Goal: Find specific page/section: Find specific page/section

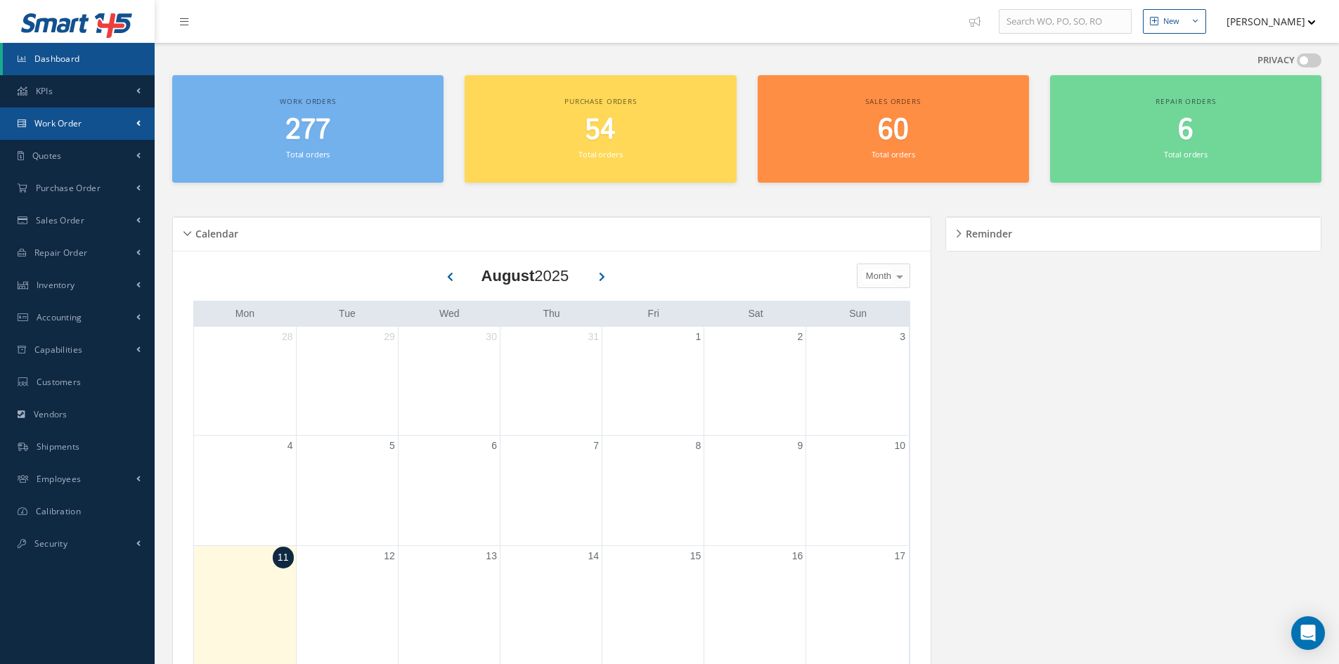
click at [51, 127] on span "Work Order" at bounding box center [58, 123] width 48 height 12
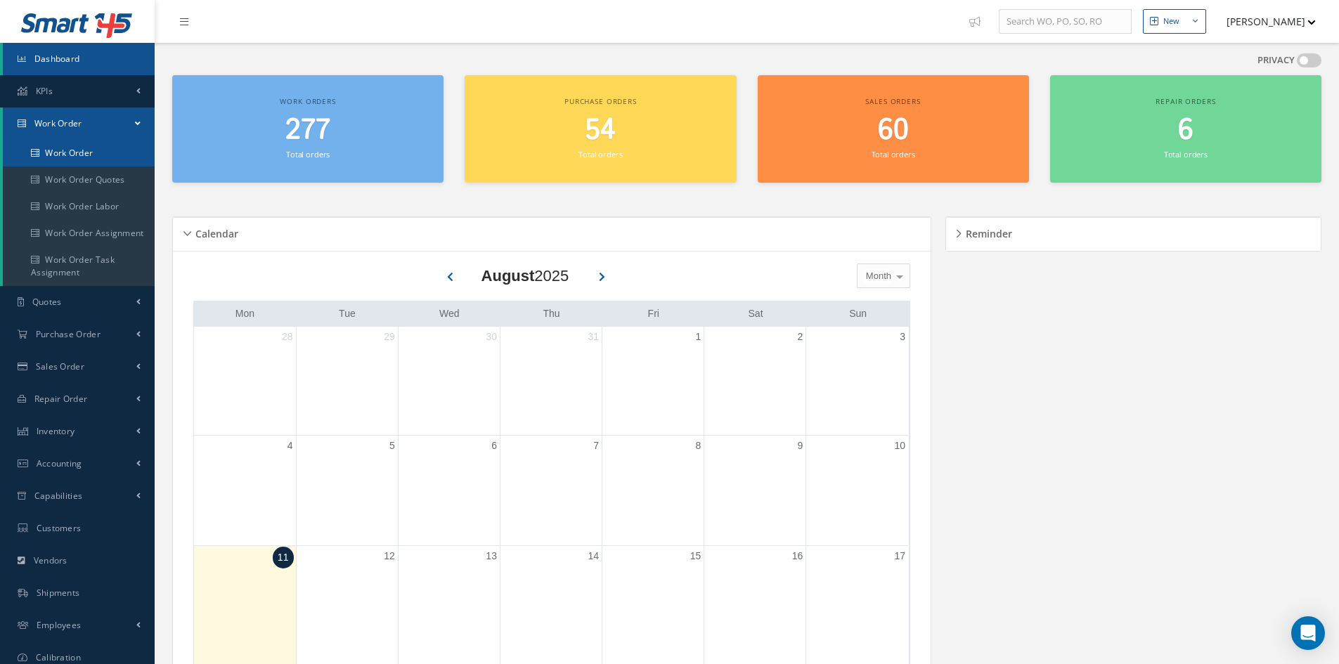
click at [70, 160] on link "Work Order" at bounding box center [79, 153] width 152 height 27
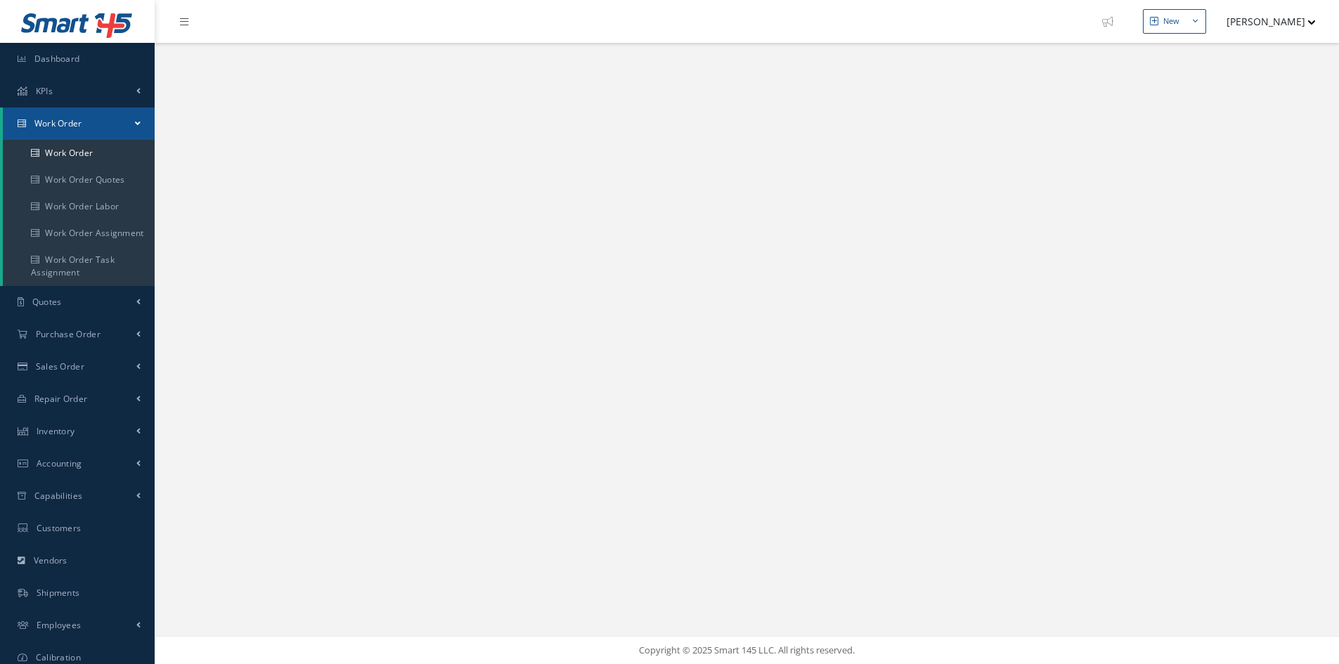
select select "25"
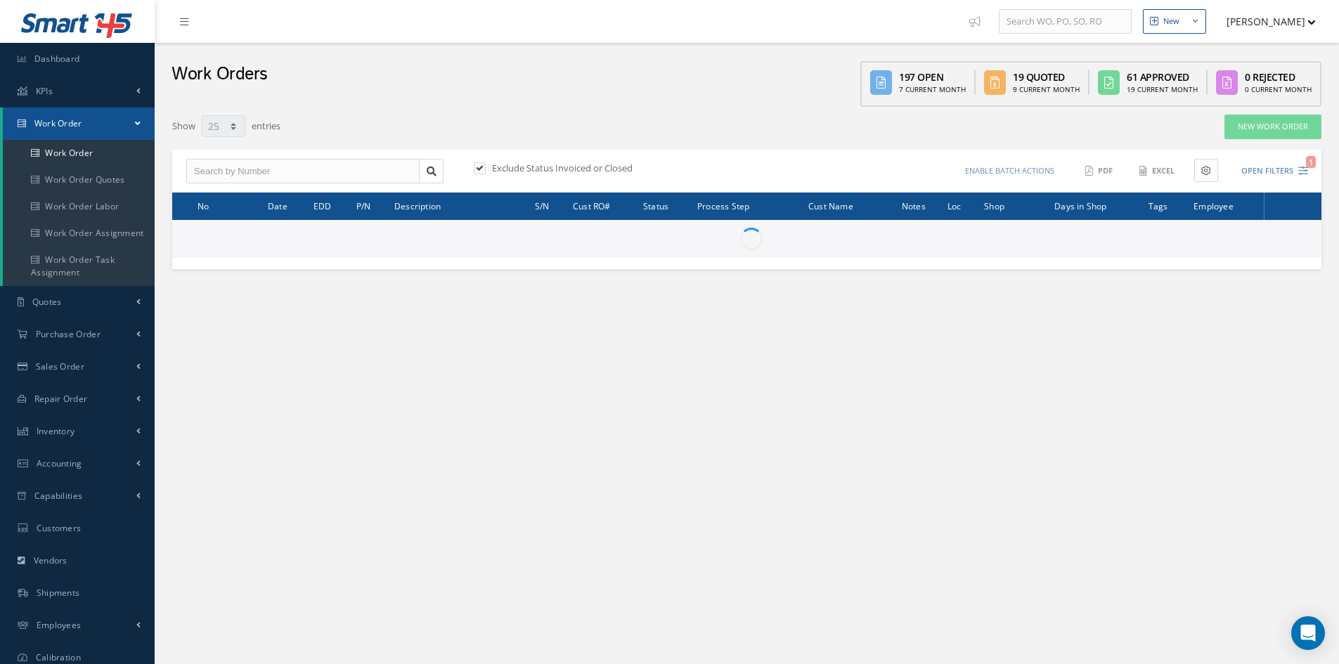
click at [485, 167] on label at bounding box center [487, 168] width 4 height 13
click at [479, 167] on input "checkbox" at bounding box center [478, 169] width 9 height 9
checkbox input "false"
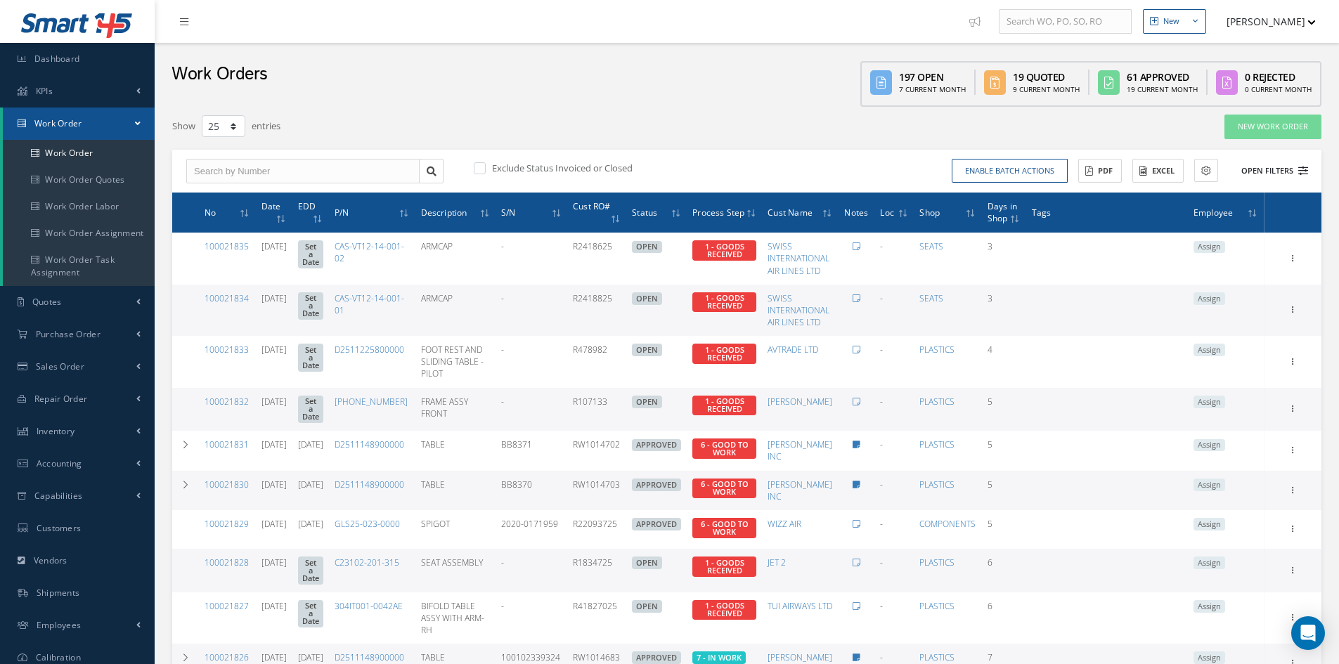
click at [1278, 174] on button "Open Filters" at bounding box center [1268, 171] width 79 height 23
type input "All Work Request"
type input "All Work Performed"
type input "All Status"
type input "WO Part Status"
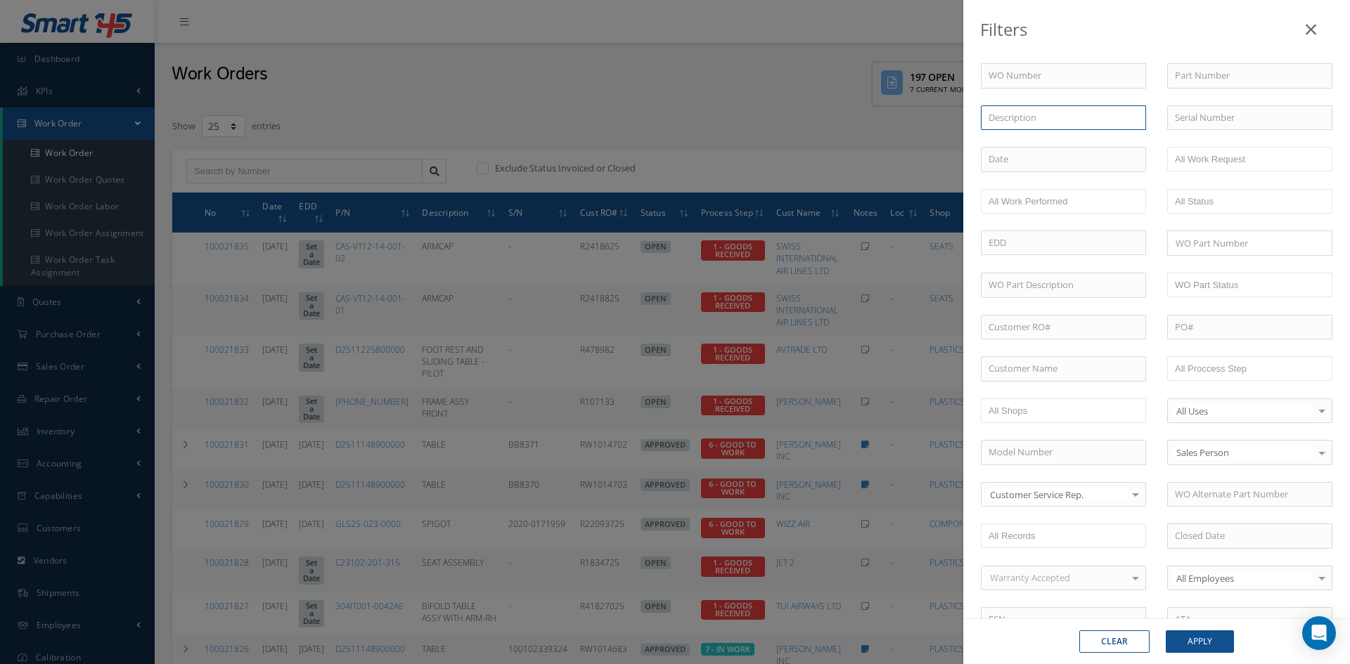
click at [1059, 117] on input "text" at bounding box center [1063, 117] width 165 height 25
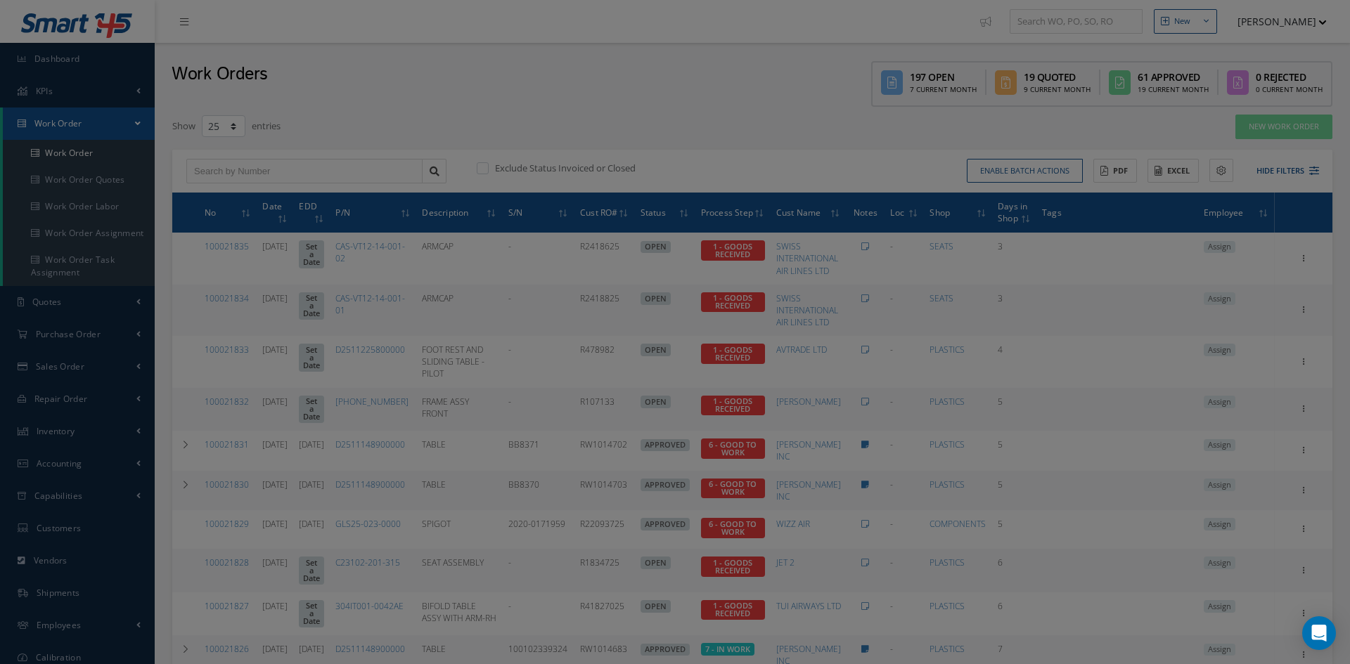
click at [1167, 129] on input "text" at bounding box center [1249, 117] width 165 height 25
click at [1298, 176] on div "WO Number Part Number Description ma MATTRESS CORE FOAM BUNK 1 (CAS847Z002-1FA)…" at bounding box center [1156, 460] width 373 height 795
click at [548, 354] on div "Filters WO Number Part Number Description ma MATTRESS CORE FOAM BUNK 1 (CAS847Z…" at bounding box center [675, 332] width 1350 height 664
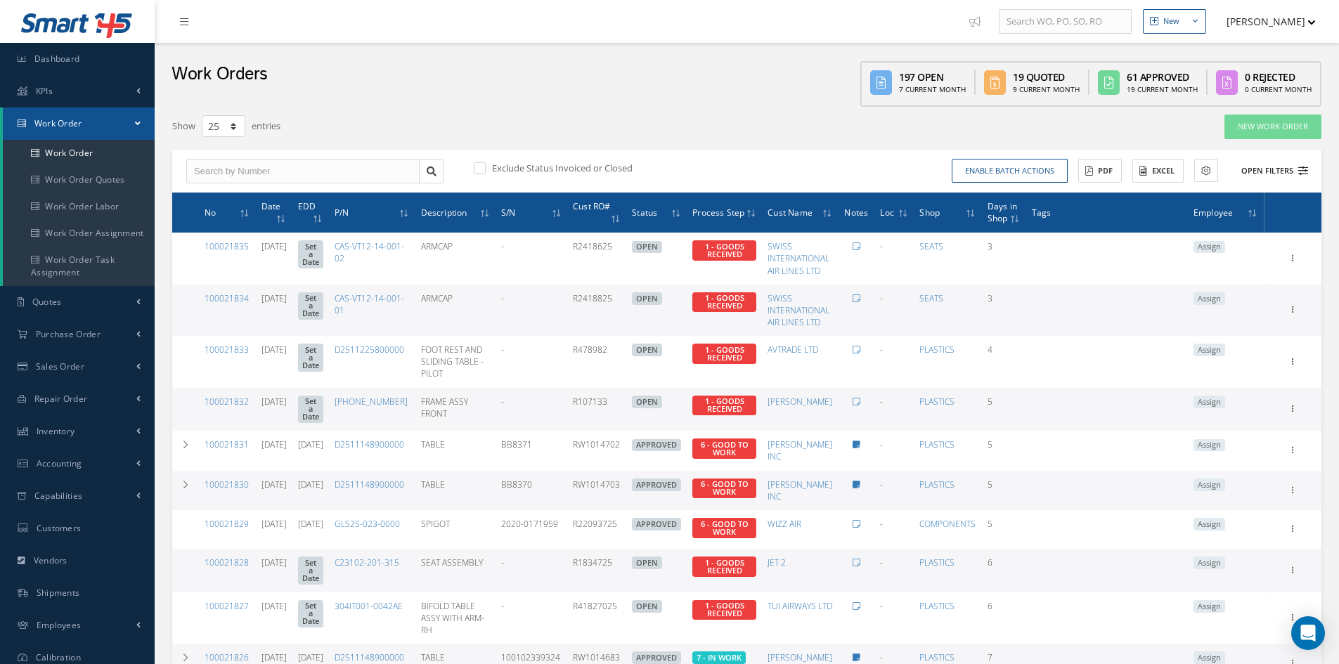
click at [1282, 176] on button "Open Filters" at bounding box center [1268, 171] width 79 height 23
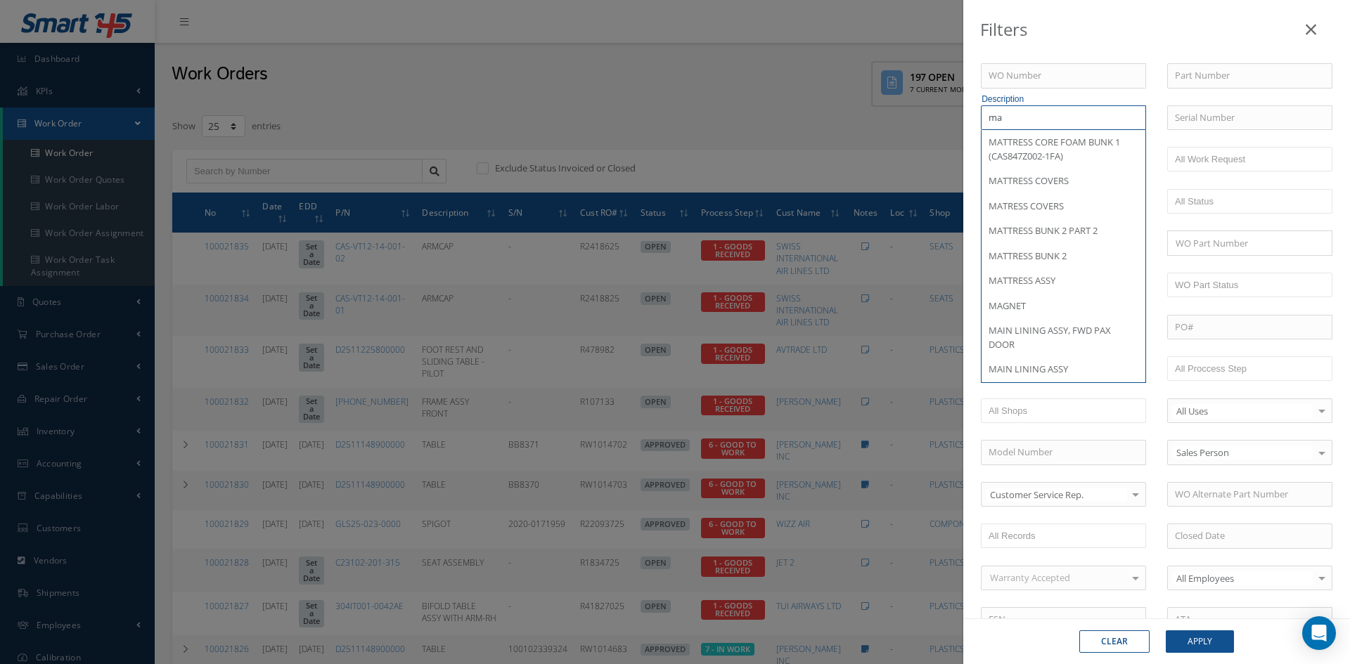
click at [1069, 119] on input "ma" at bounding box center [1063, 117] width 165 height 25
click at [1059, 172] on div "MATTRESS COVERS" at bounding box center [1063, 181] width 164 height 25
type input "MATTRESS COVERS"
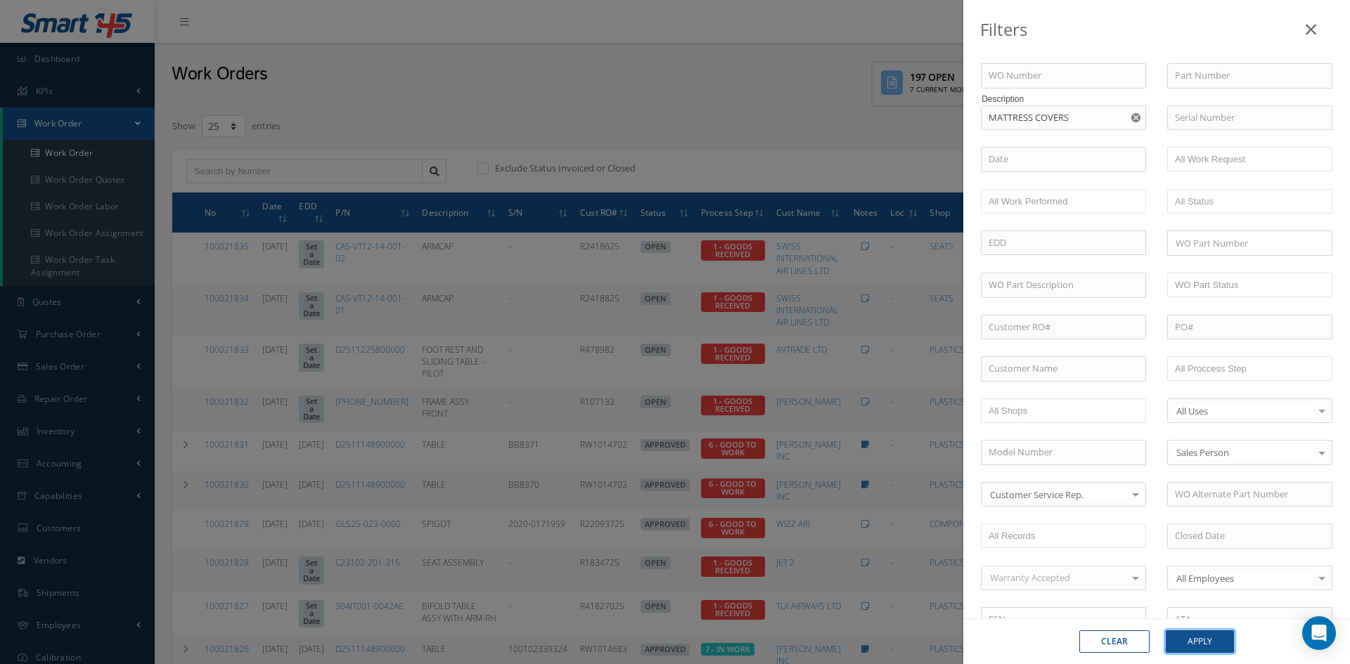
click at [1204, 646] on button "Apply" at bounding box center [1200, 642] width 68 height 22
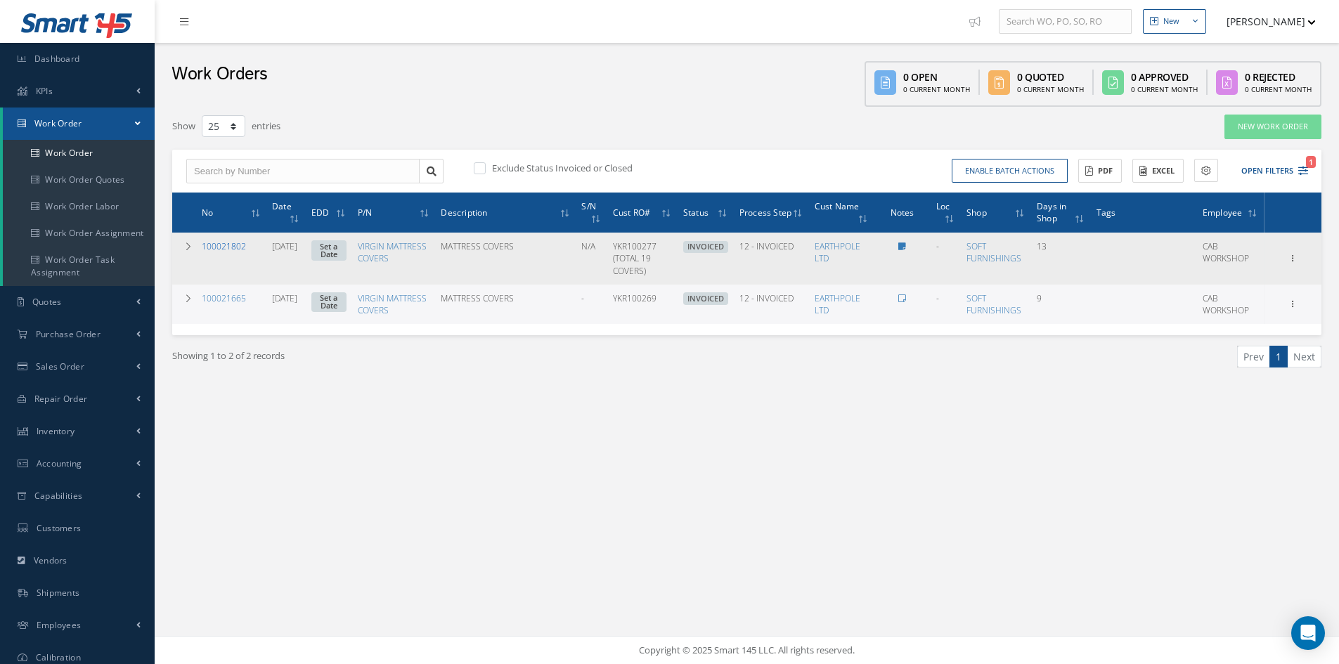
click at [223, 247] on link "100021802" at bounding box center [224, 246] width 44 height 12
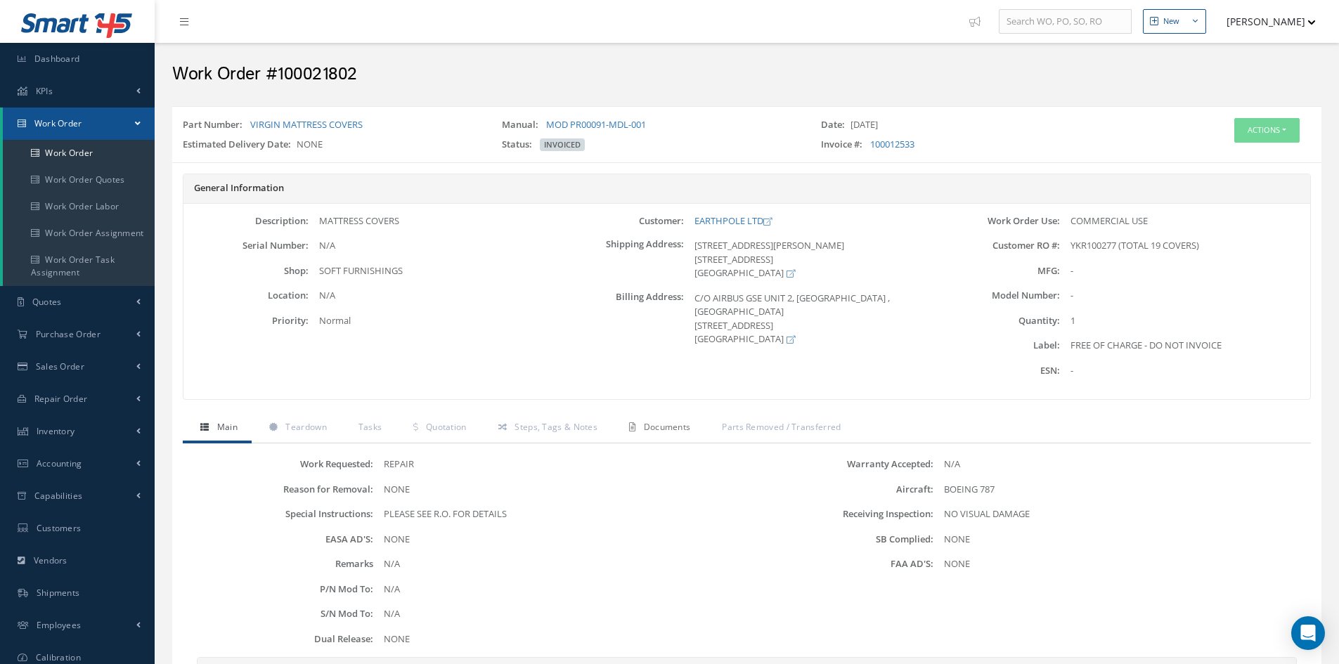
click at [657, 435] on link "Documents" at bounding box center [658, 429] width 93 height 30
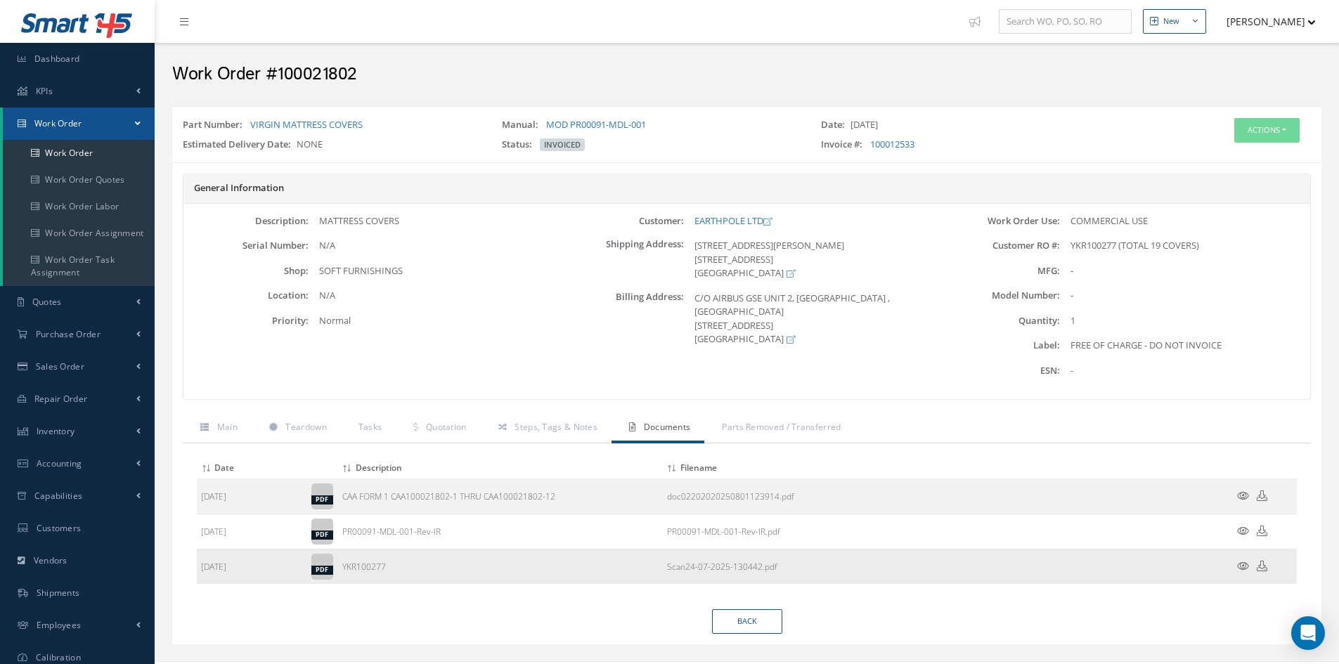
click at [1242, 565] on icon at bounding box center [1243, 566] width 12 height 11
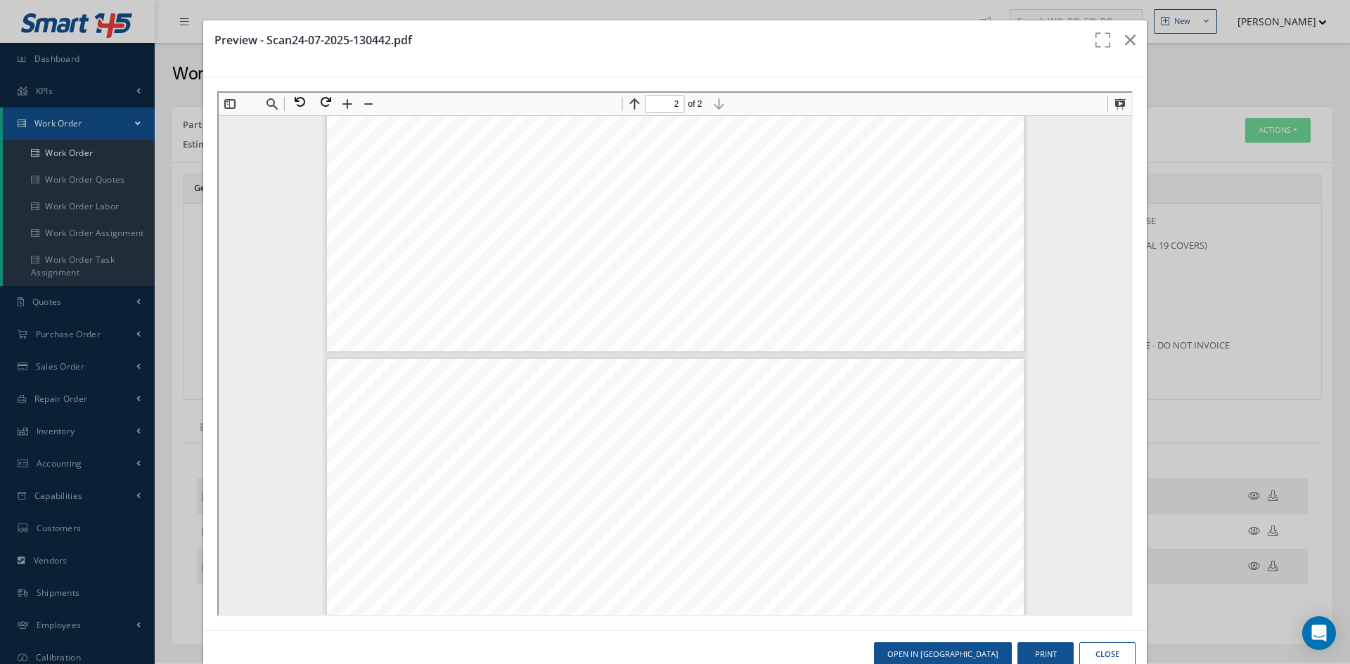
type input "1"
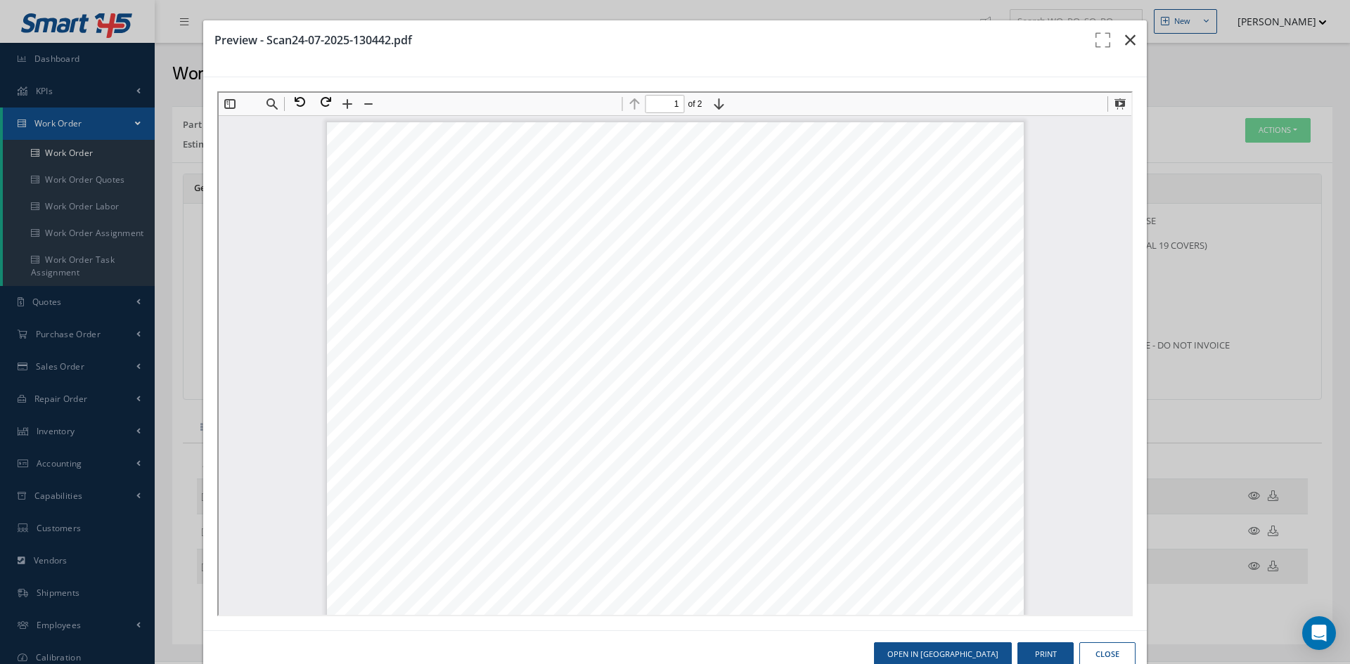
click at [1125, 41] on icon "button" at bounding box center [1130, 40] width 11 height 17
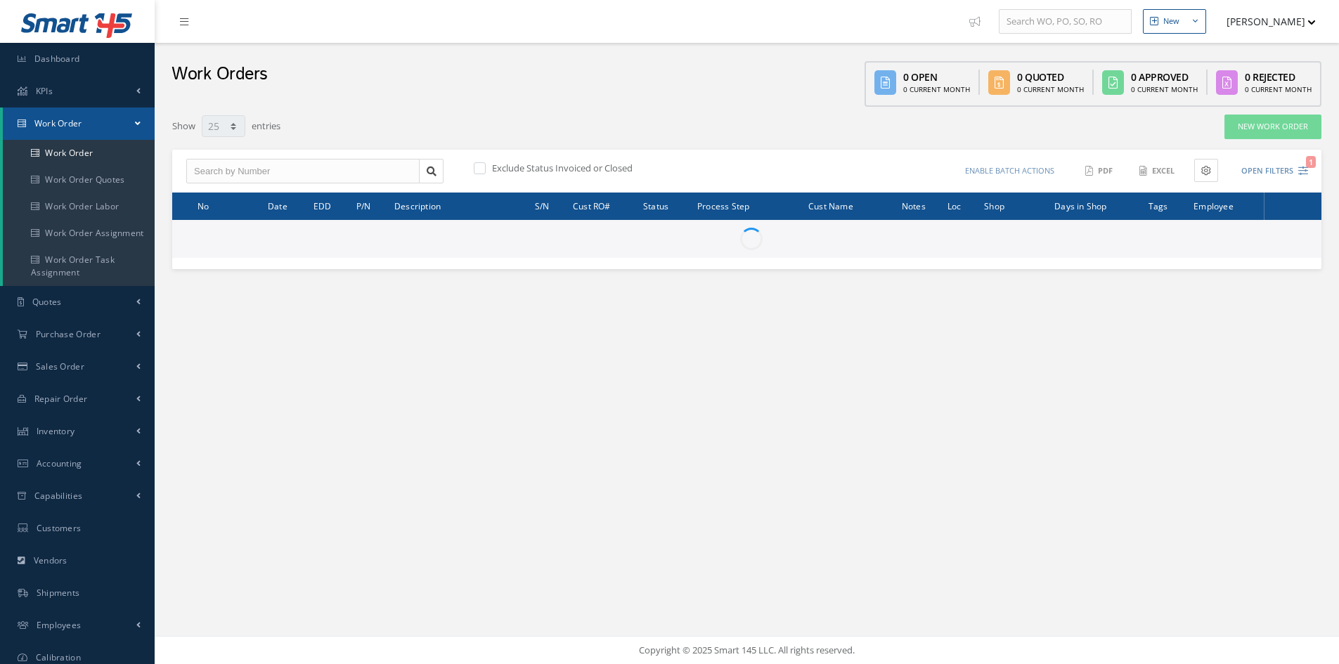
select select "25"
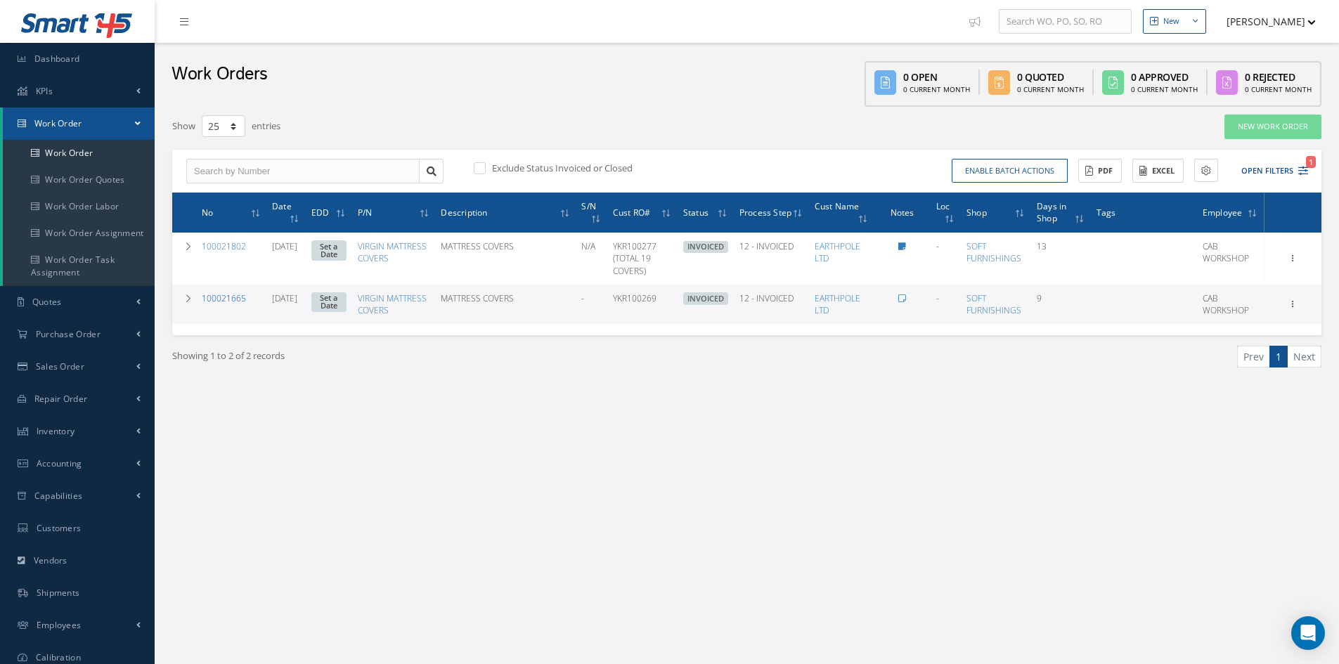
click at [222, 298] on link "100021665" at bounding box center [224, 298] width 44 height 12
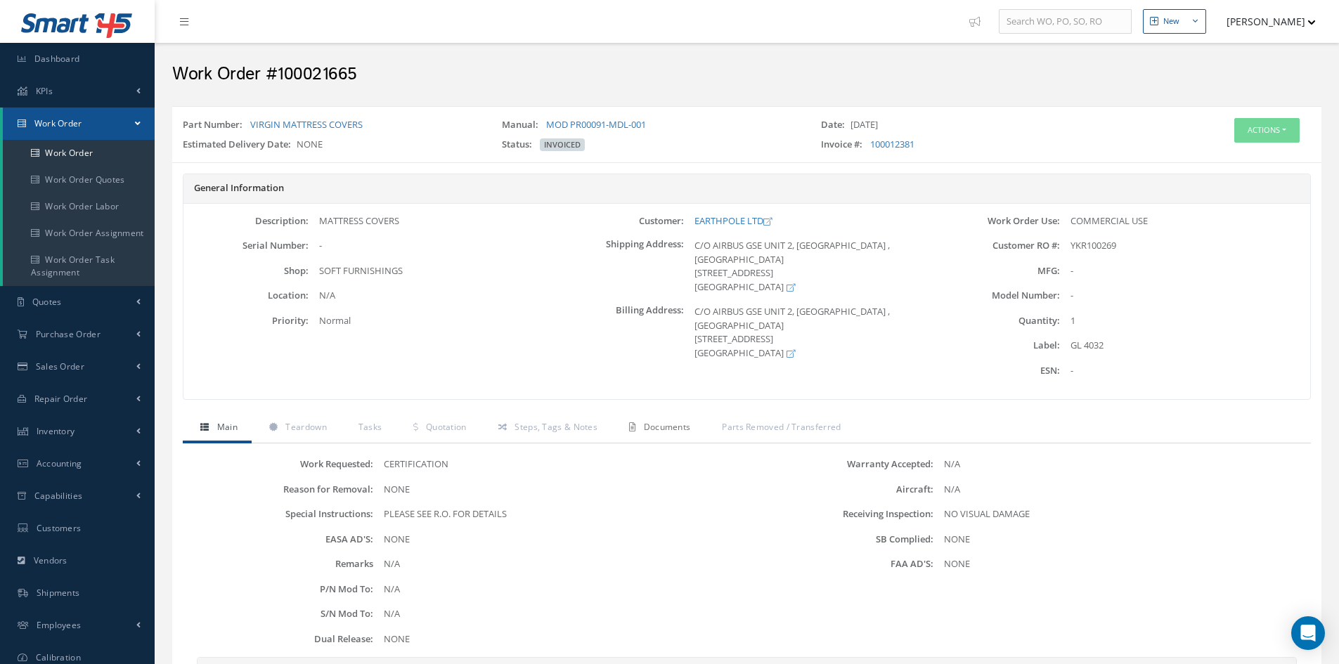
click at [685, 428] on span "Documents" at bounding box center [667, 427] width 47 height 12
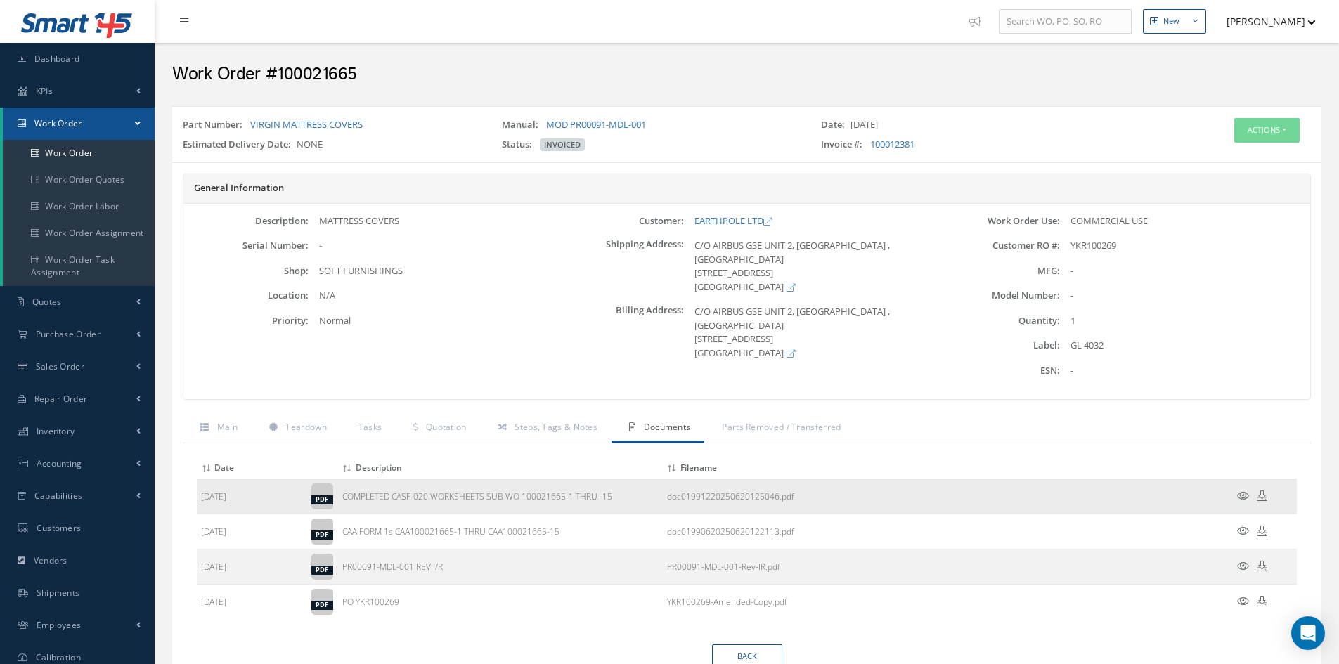
click at [1241, 497] on icon at bounding box center [1243, 496] width 12 height 11
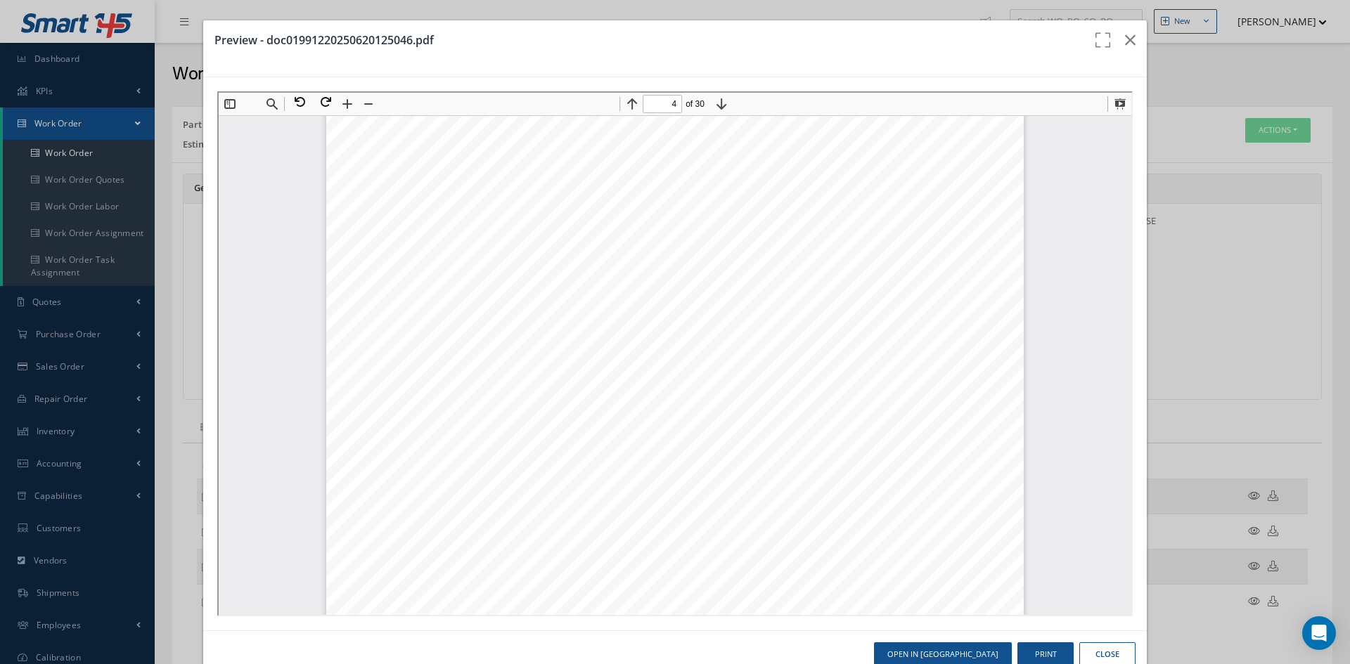
scroll to position [3164, 0]
type input "9"
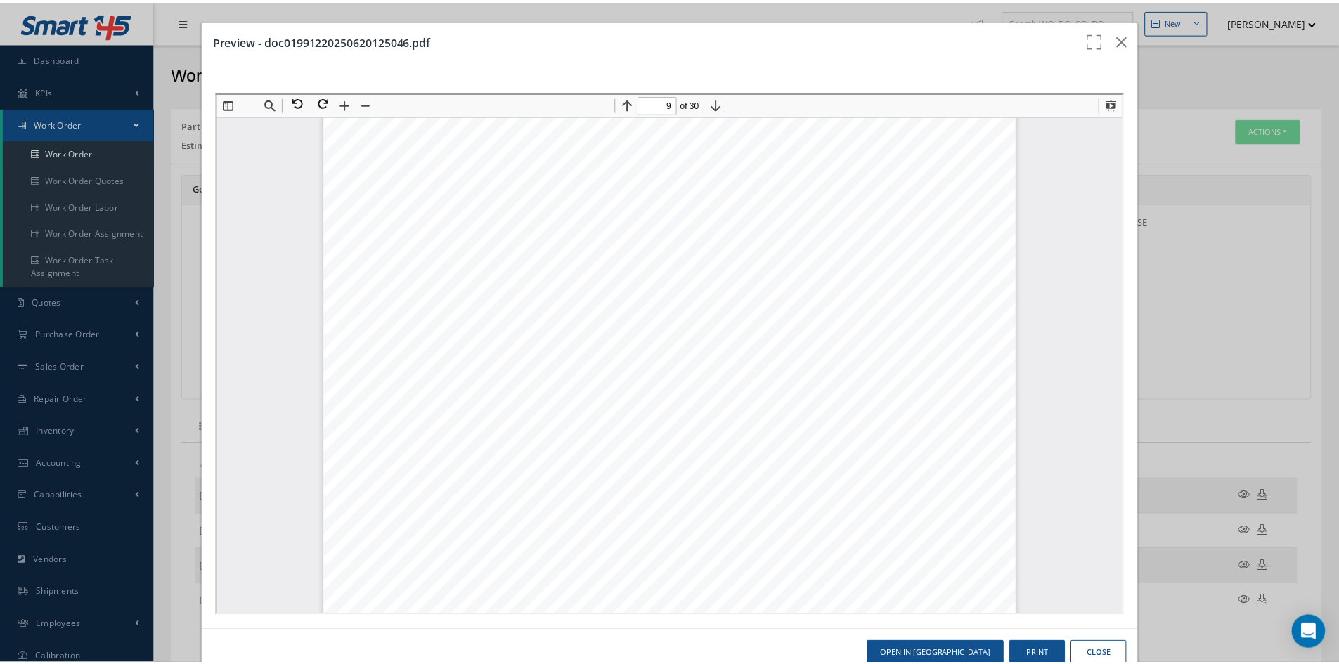
scroll to position [8436, 0]
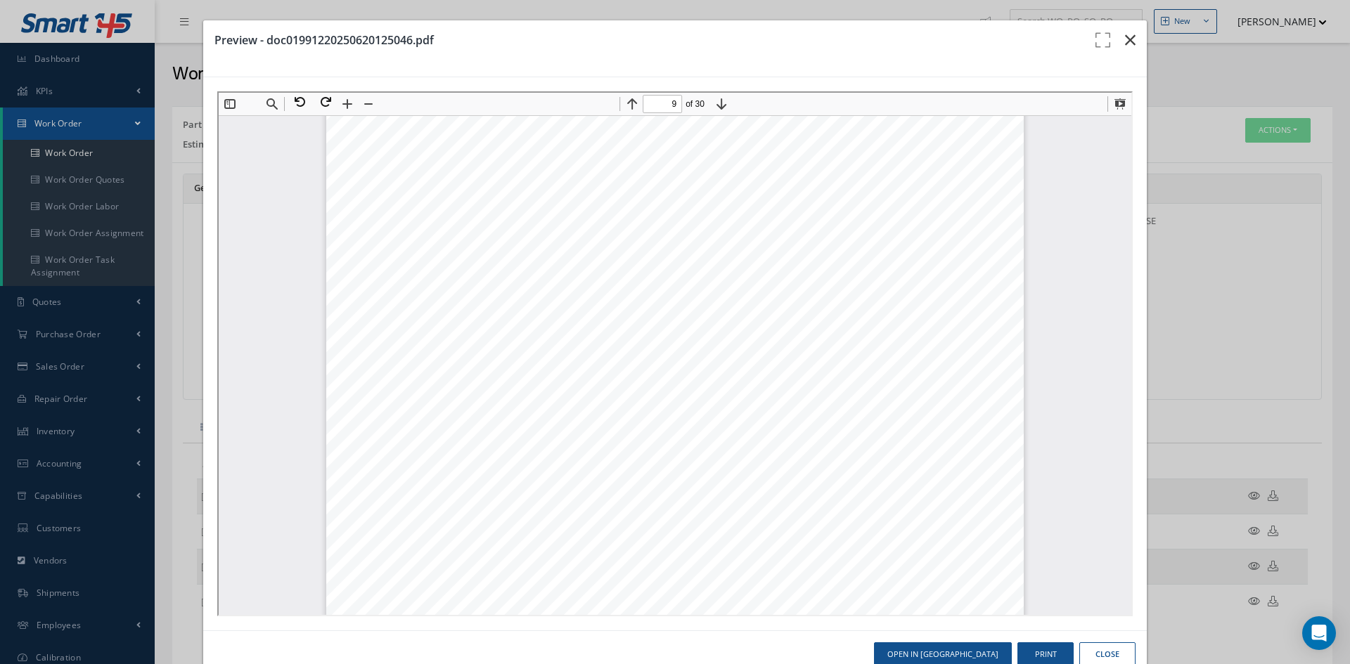
click at [1125, 40] on icon "button" at bounding box center [1130, 40] width 11 height 17
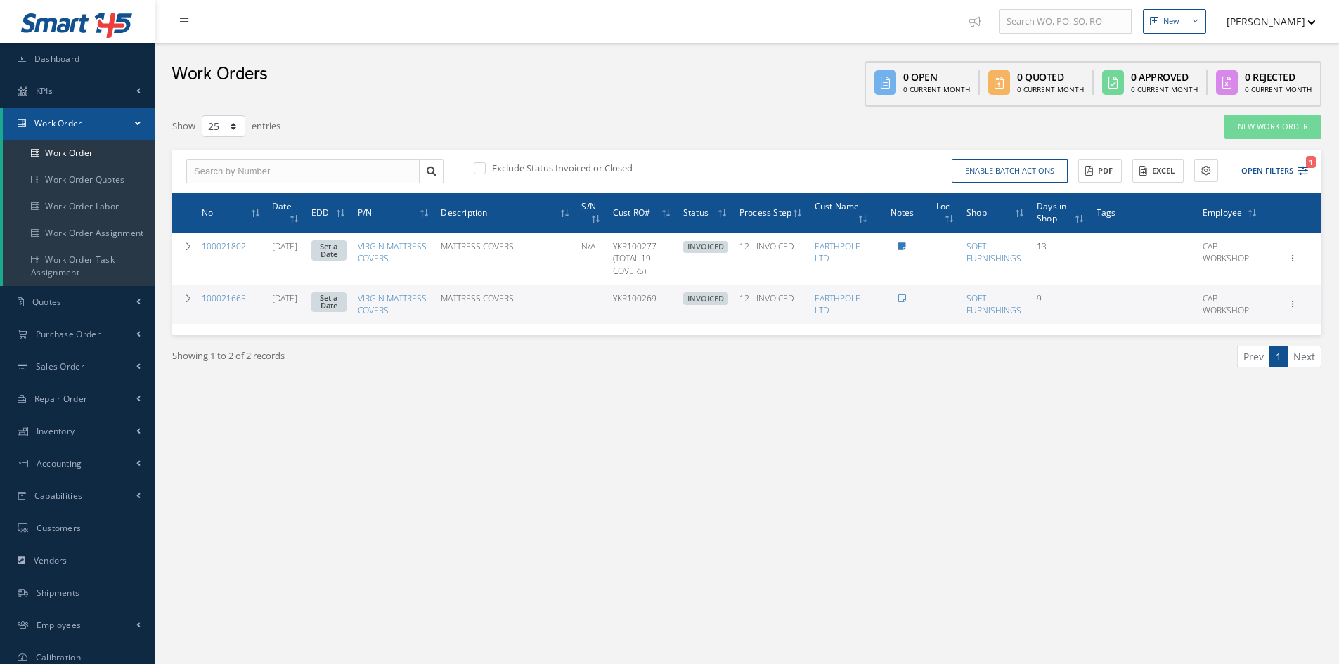
select select "25"
click at [1282, 170] on button "Open Filters 1" at bounding box center [1268, 171] width 79 height 23
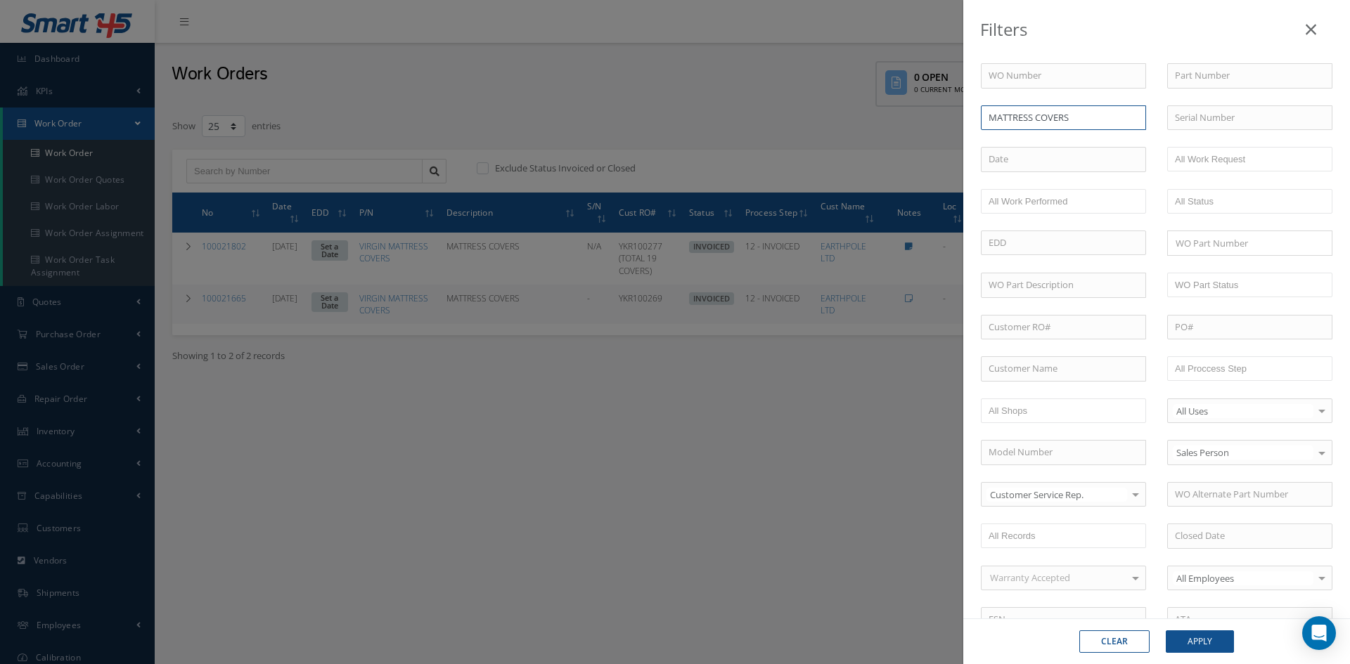
click at [1082, 120] on input "MATTRESS COVERS" at bounding box center [1063, 117] width 165 height 25
type input "MATTRESS"
click at [1166, 631] on button "Apply" at bounding box center [1200, 642] width 68 height 22
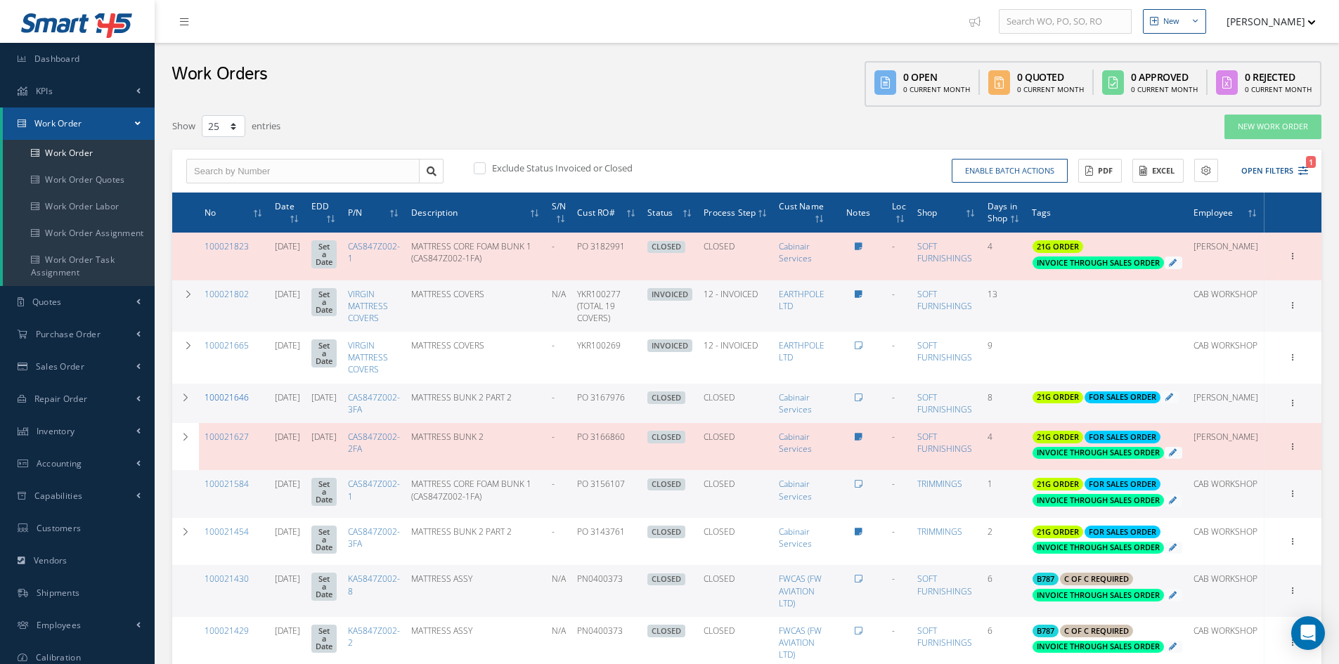
click at [242, 404] on link "100021646" at bounding box center [227, 398] width 44 height 12
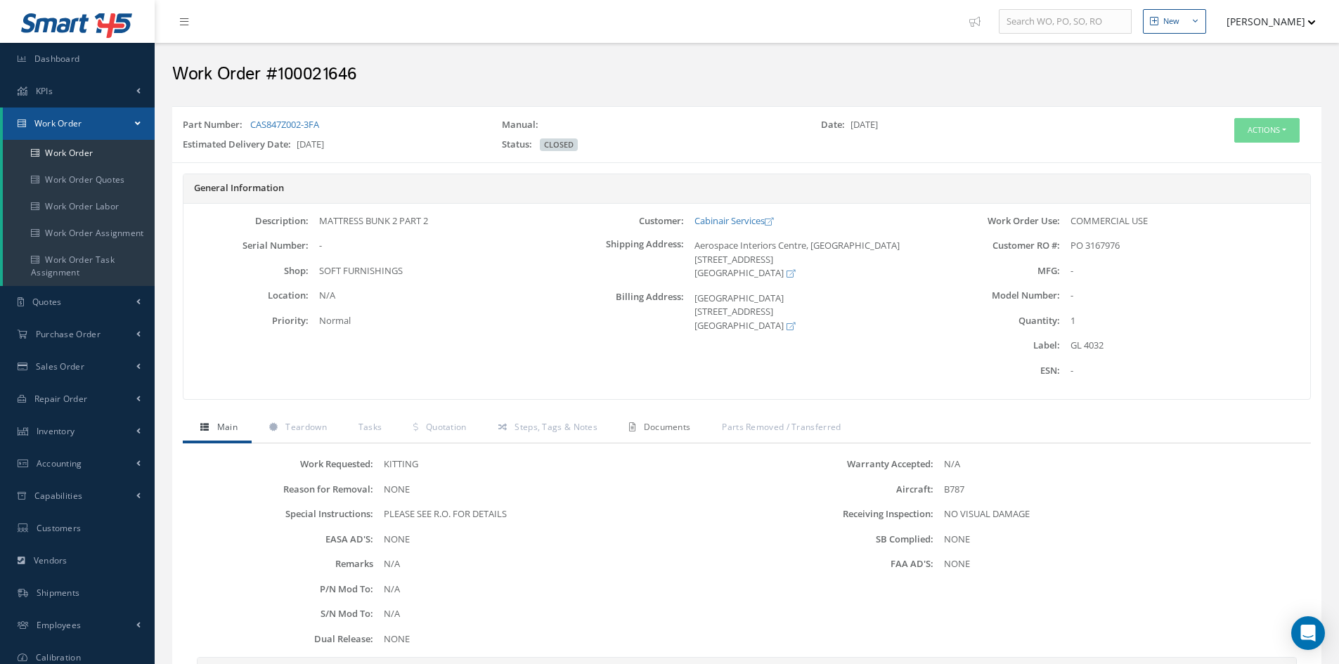
click at [685, 430] on span "Documents" at bounding box center [667, 427] width 47 height 12
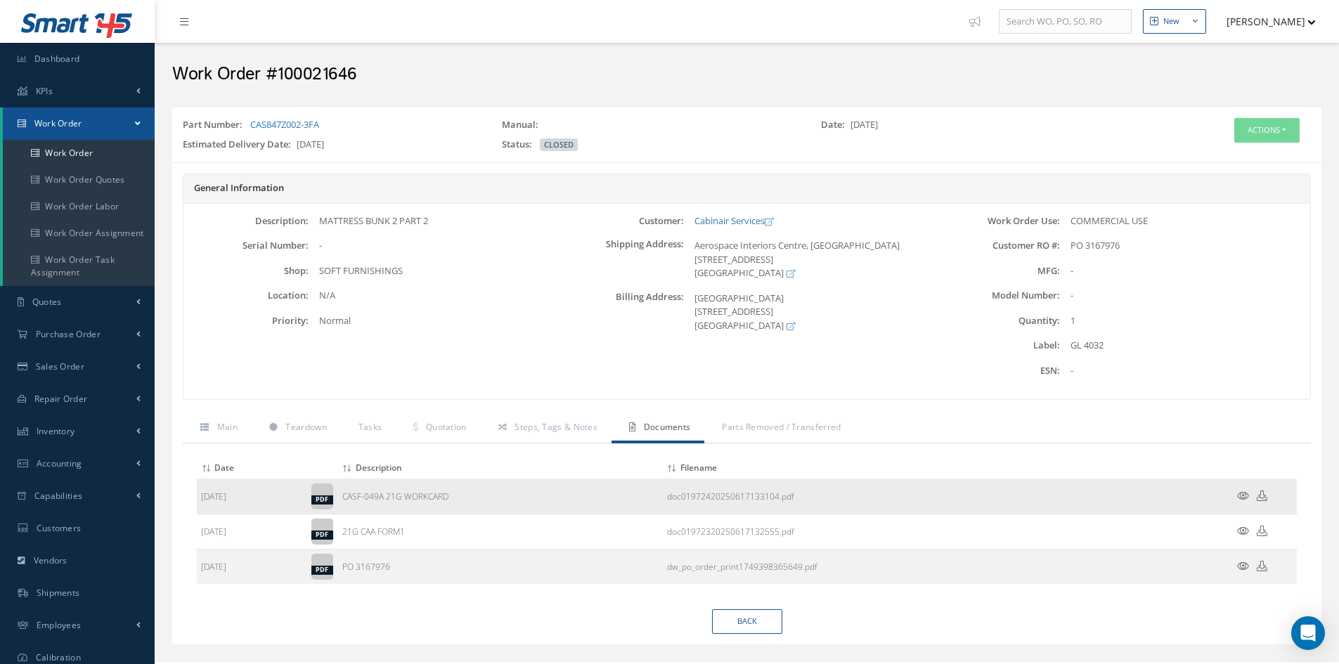
click at [1239, 497] on icon at bounding box center [1243, 496] width 12 height 11
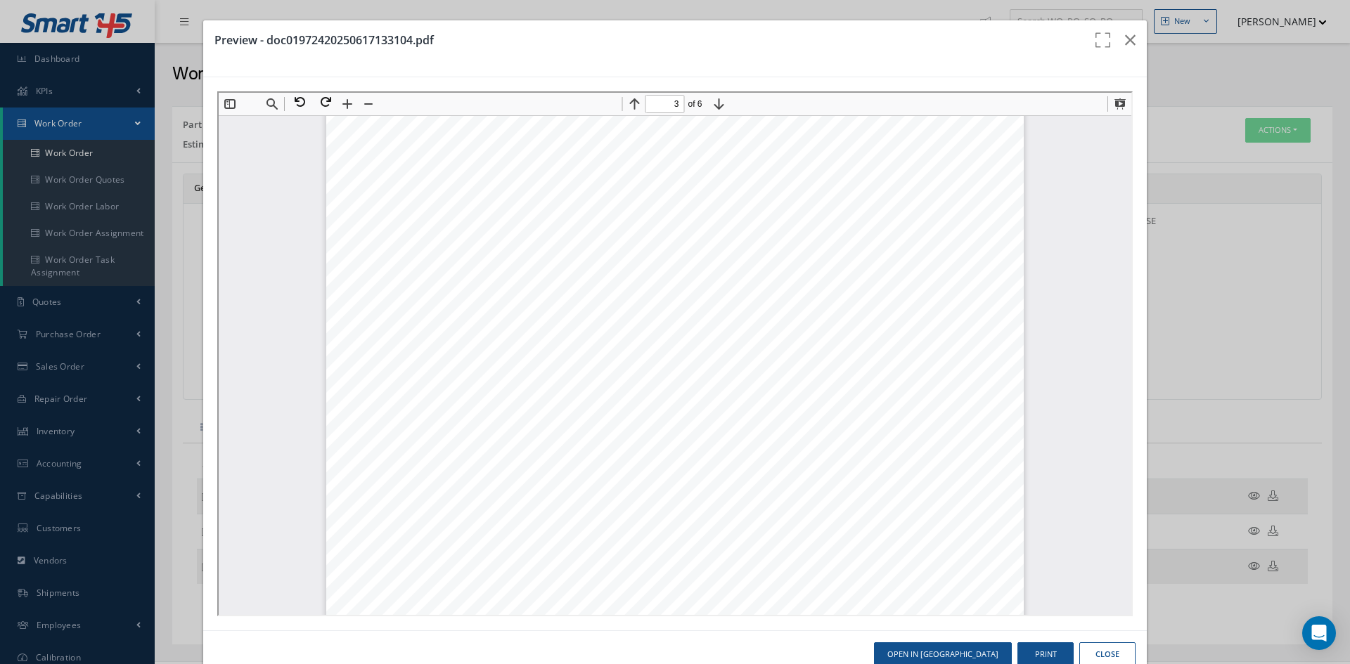
scroll to position [2390, 0]
type input "6"
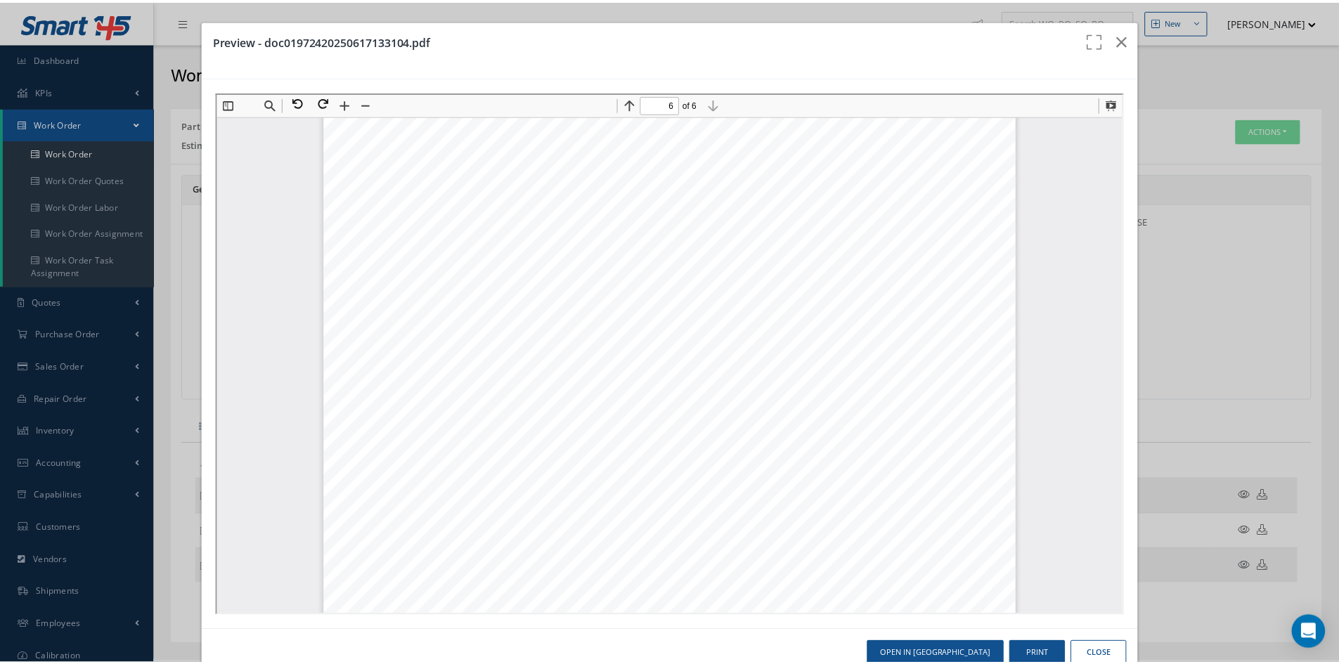
scroll to position [5466, 0]
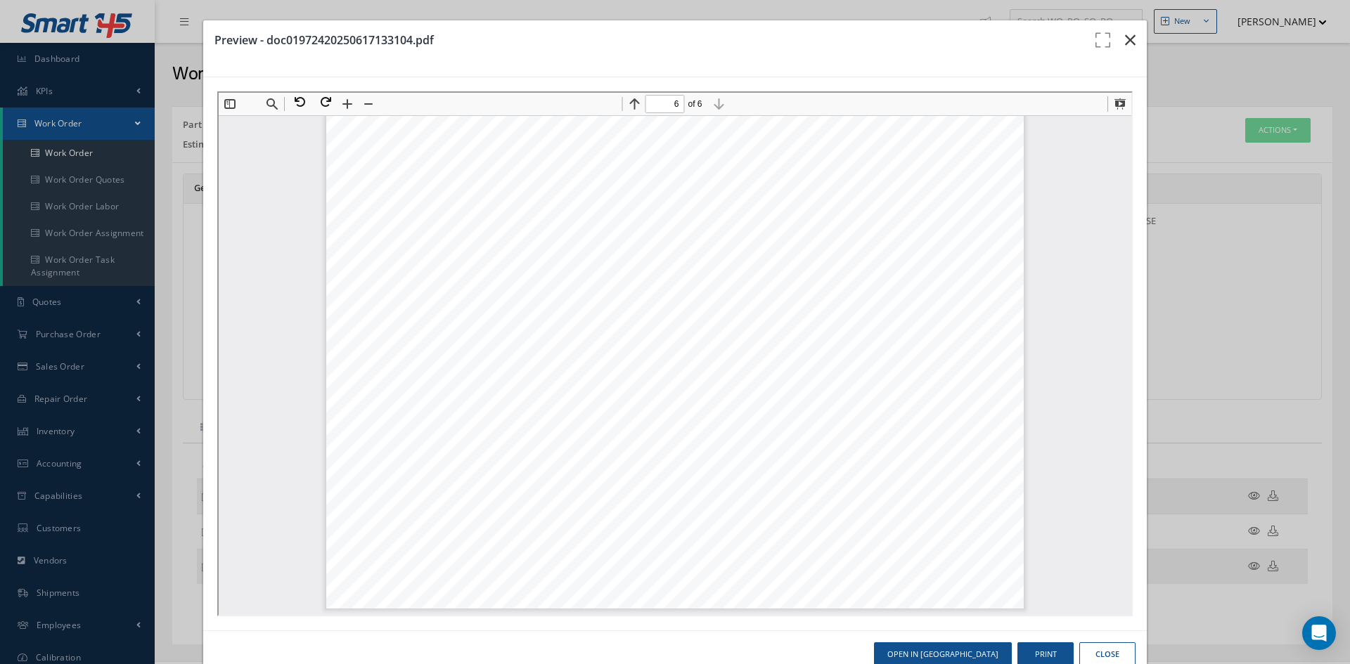
click at [1125, 37] on icon "button" at bounding box center [1130, 40] width 11 height 17
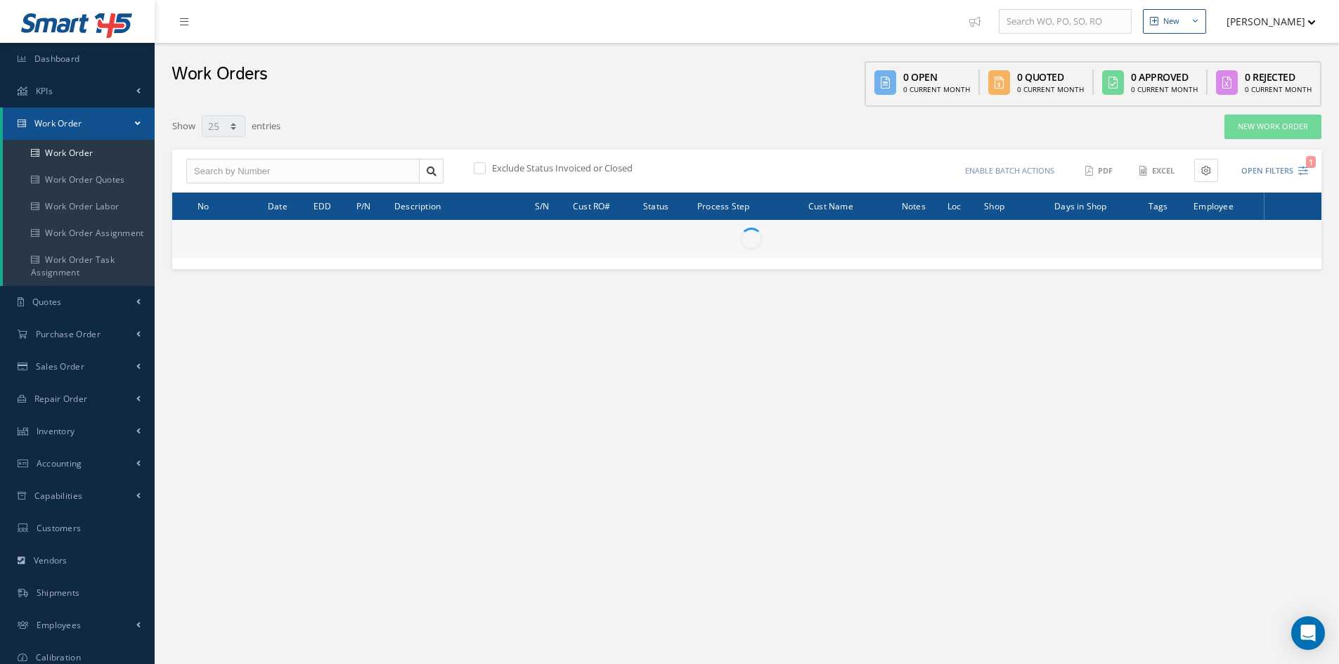
select select "25"
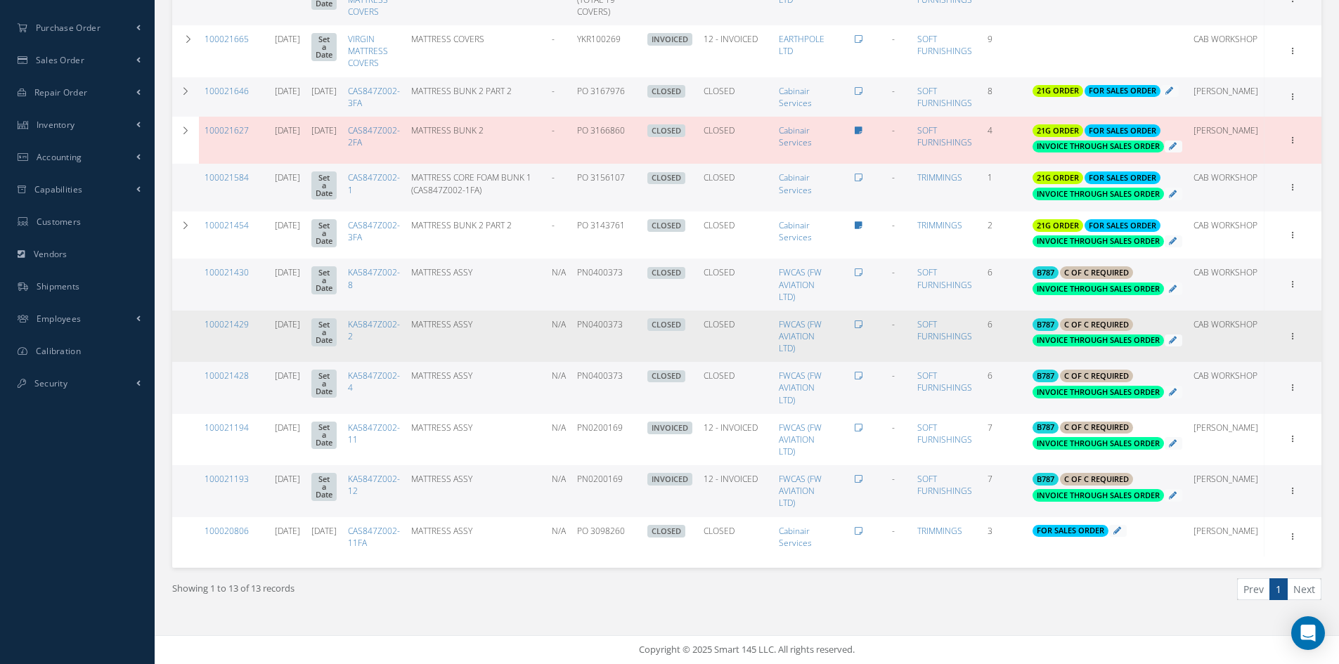
scroll to position [352, 0]
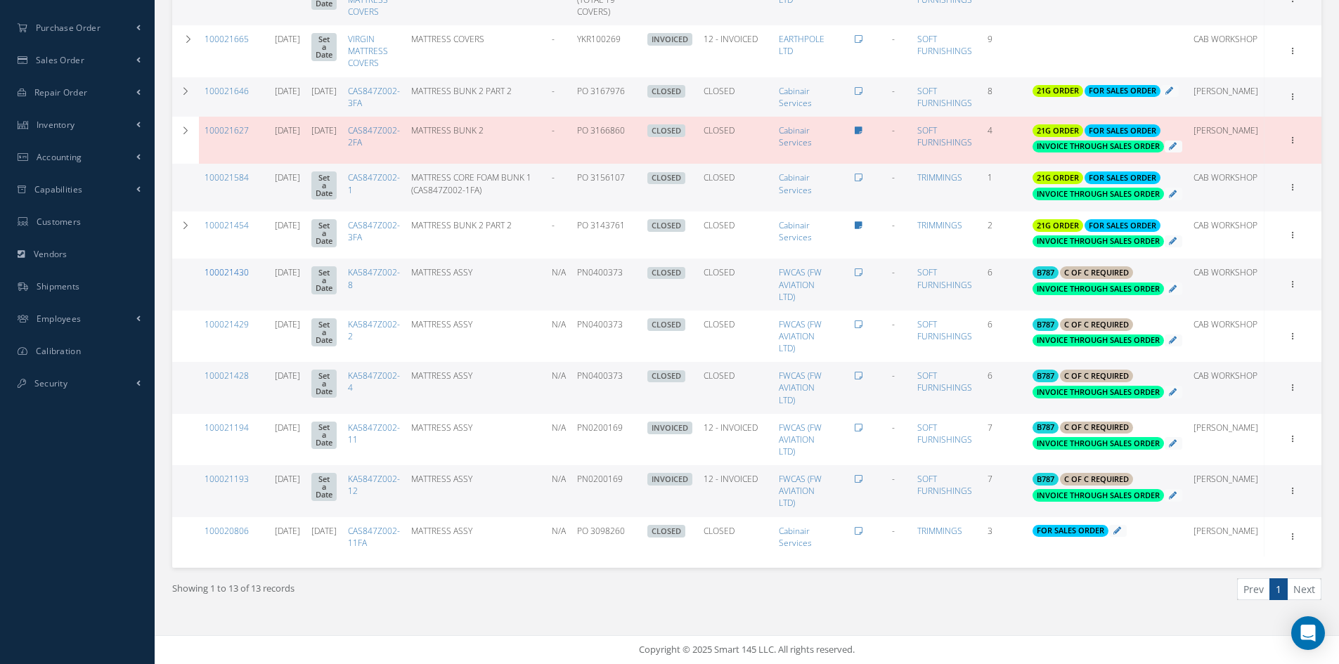
click at [238, 278] on link "100021430" at bounding box center [227, 272] width 44 height 12
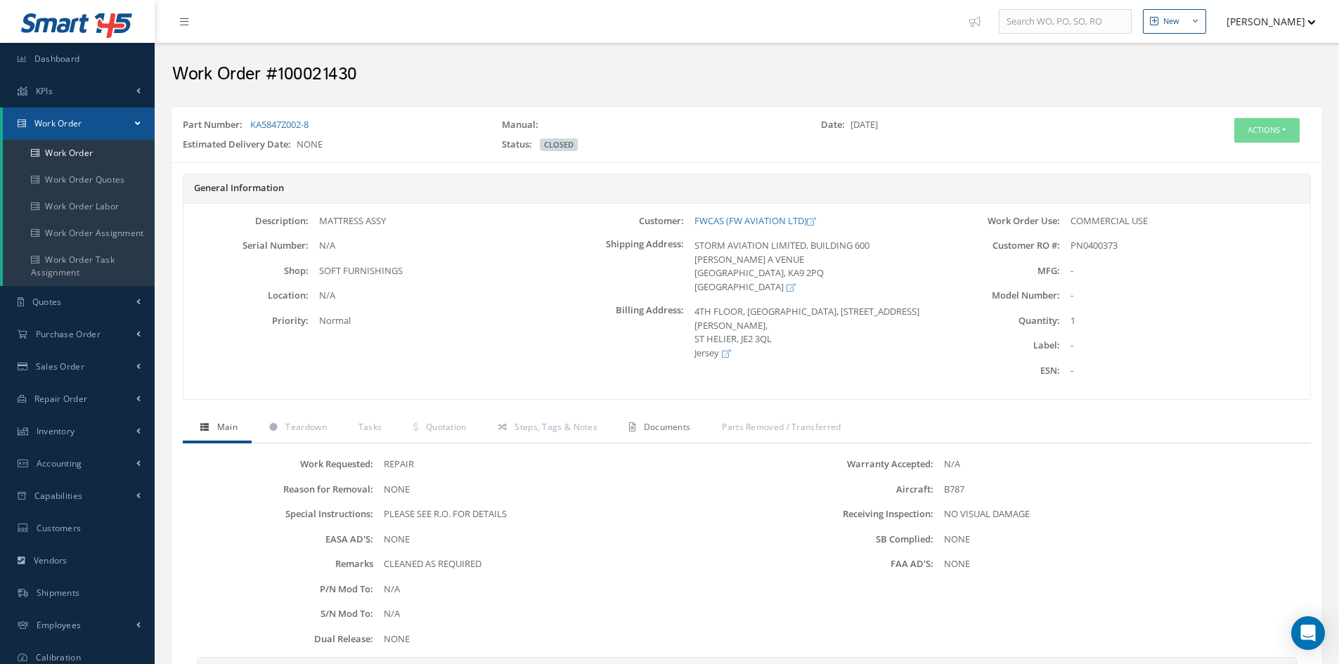
click at [671, 423] on span "Documents" at bounding box center [667, 427] width 47 height 12
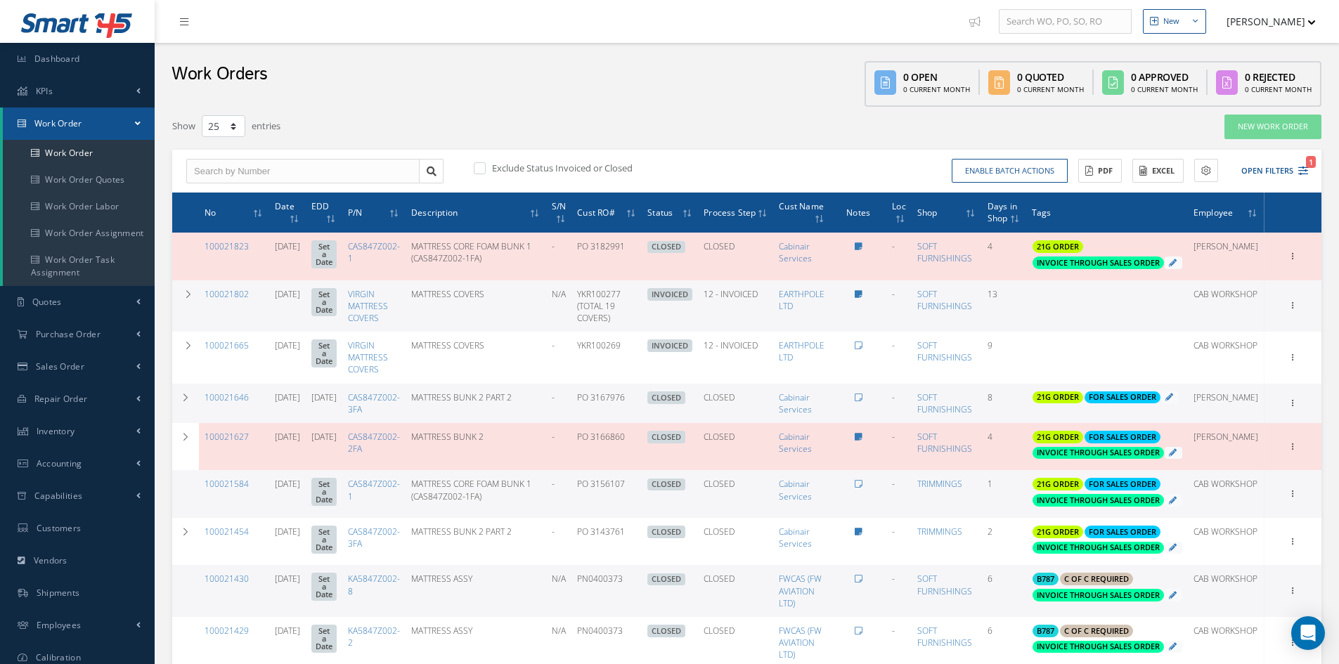
select select "25"
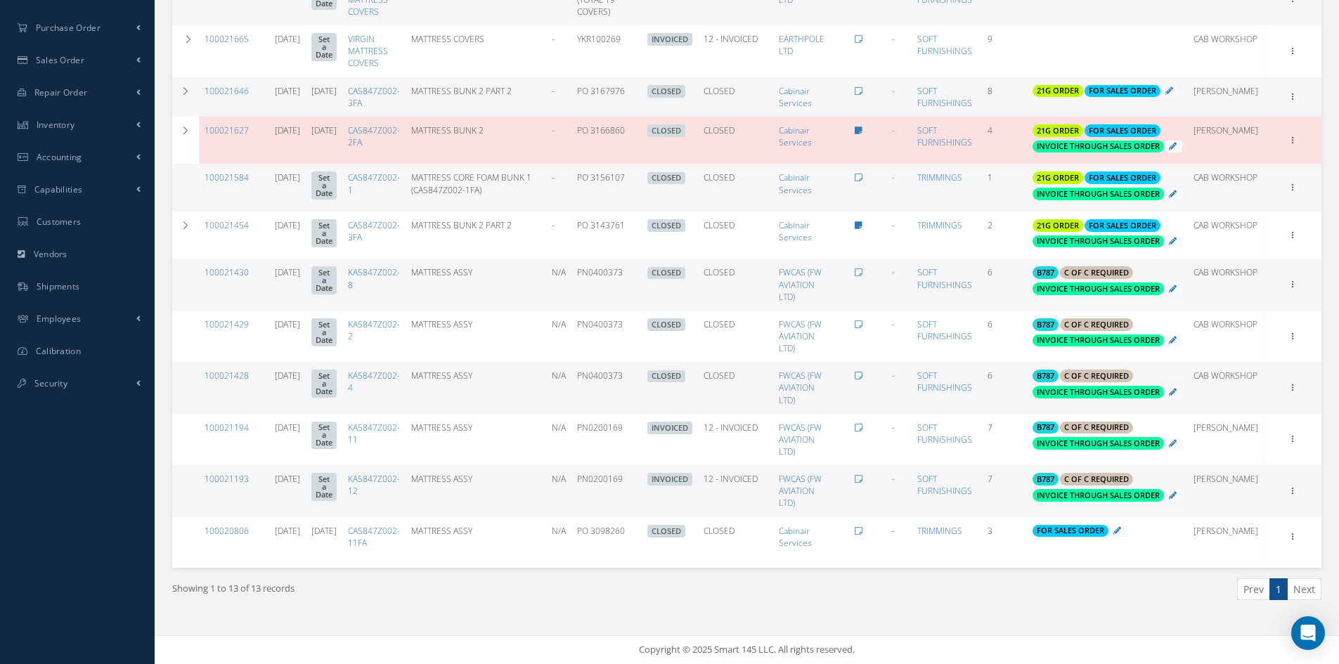
scroll to position [436, 0]
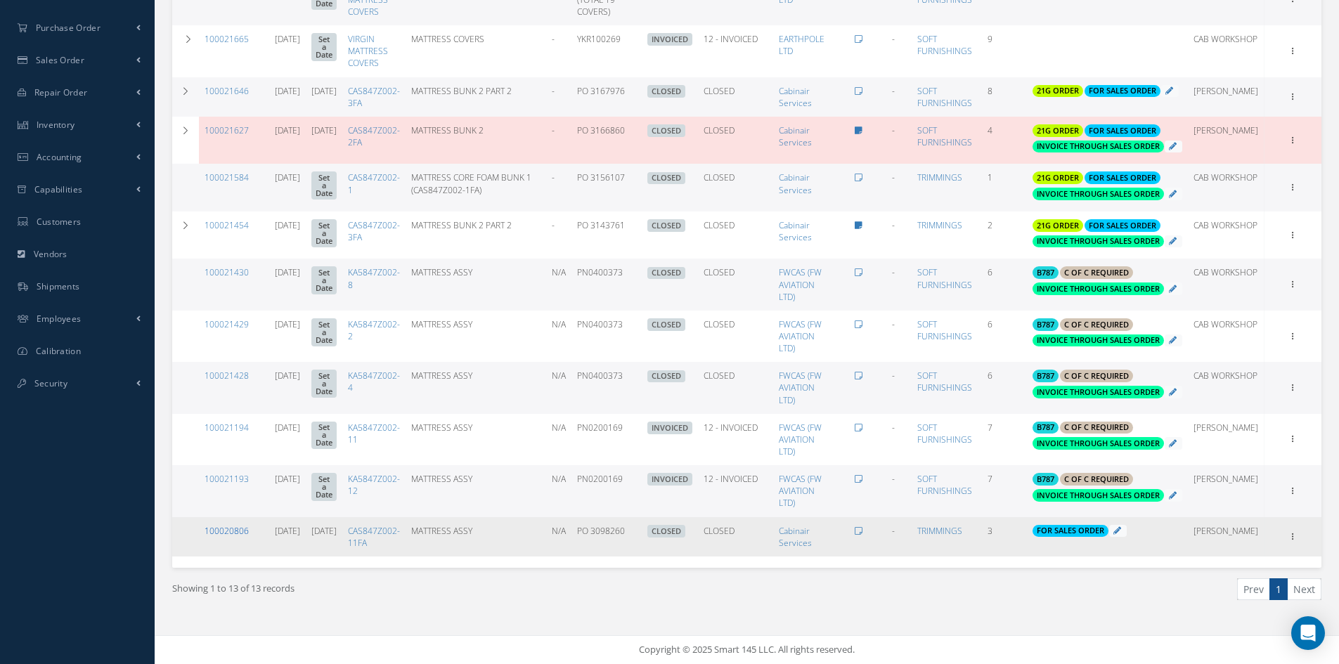
click at [236, 531] on link "100020806" at bounding box center [227, 531] width 44 height 12
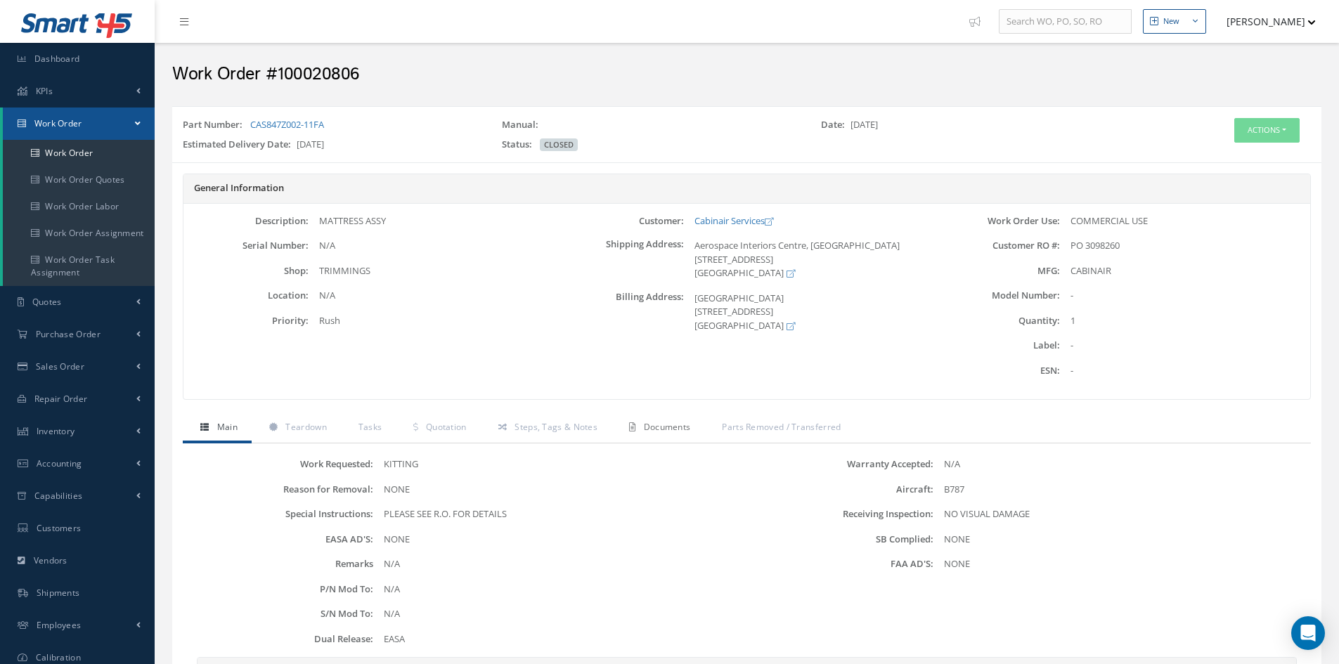
click at [678, 422] on span "Documents" at bounding box center [667, 427] width 47 height 12
